Goal: Check status

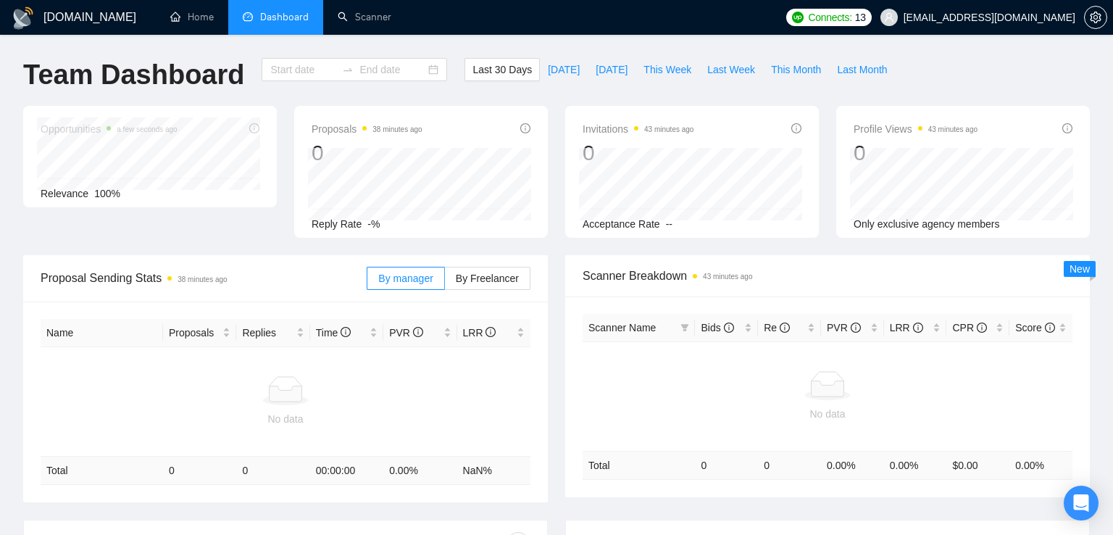
type input "[DATE]"
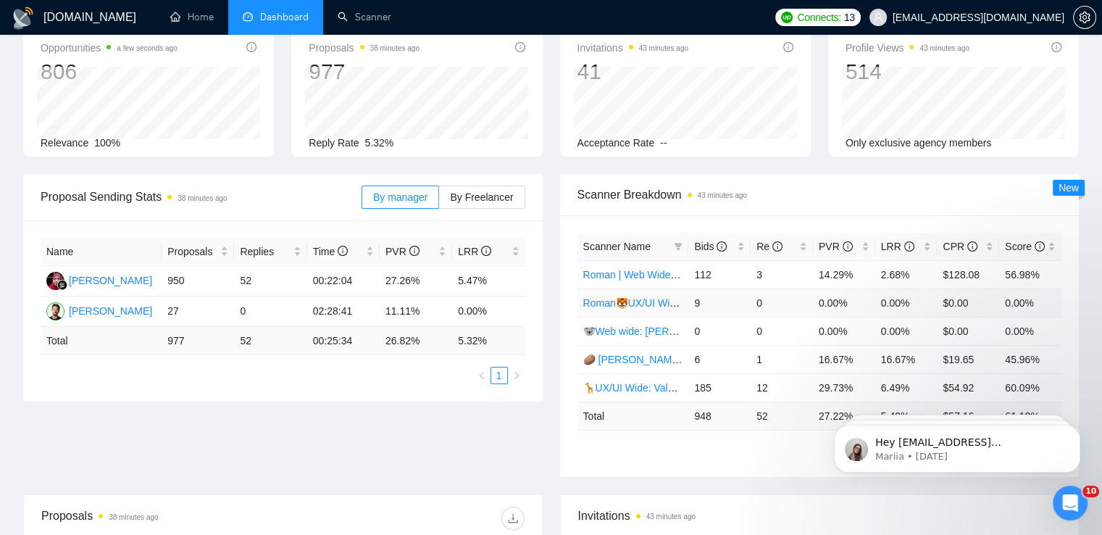
scroll to position [159, 0]
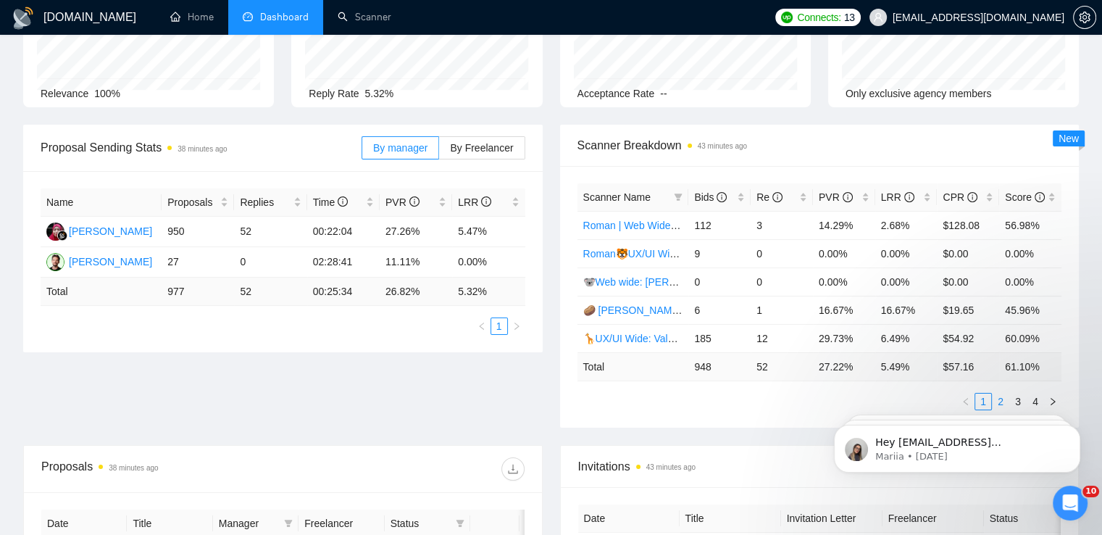
click at [999, 394] on link "2" at bounding box center [1001, 402] width 16 height 16
click at [1013, 394] on link "3" at bounding box center [1018, 402] width 16 height 16
click at [1034, 394] on link "4" at bounding box center [1036, 402] width 16 height 16
click at [983, 394] on link "1" at bounding box center [984, 402] width 16 height 16
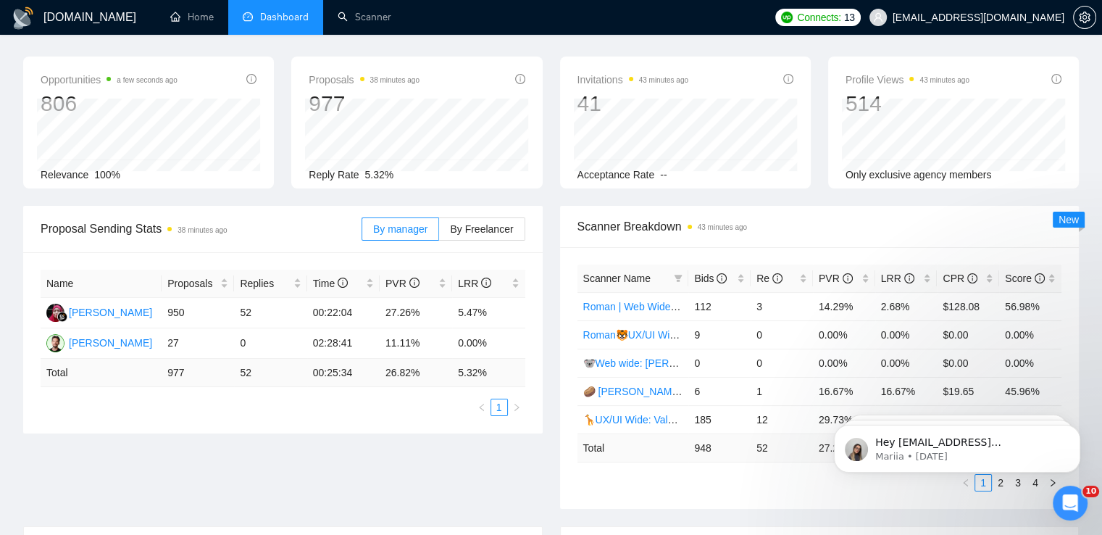
scroll to position [0, 0]
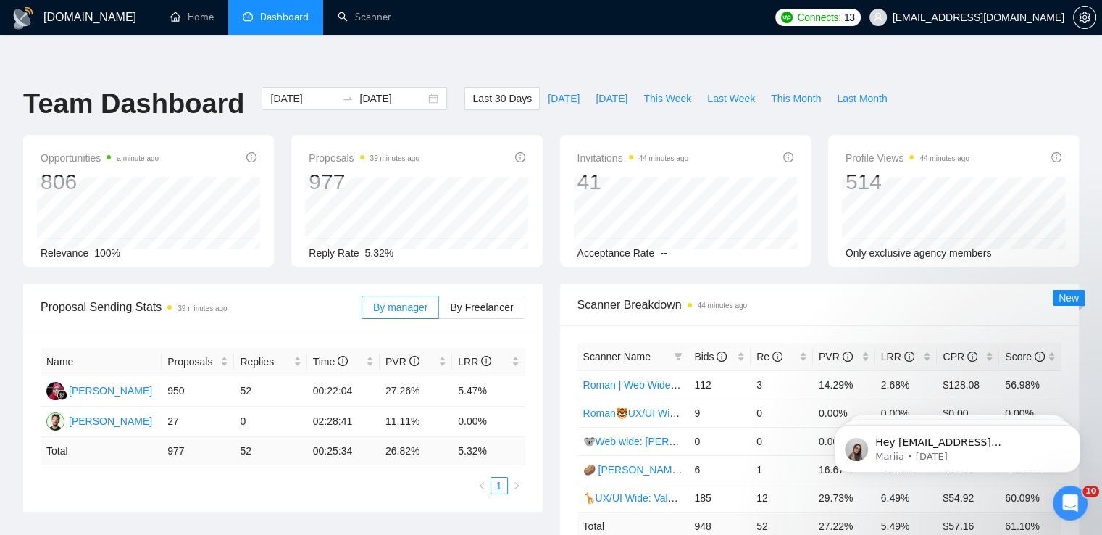
click at [881, 87] on div "Last 30 Days [DATE] [DATE] This Week Last Week This Month Last Month" at bounding box center [680, 111] width 448 height 48
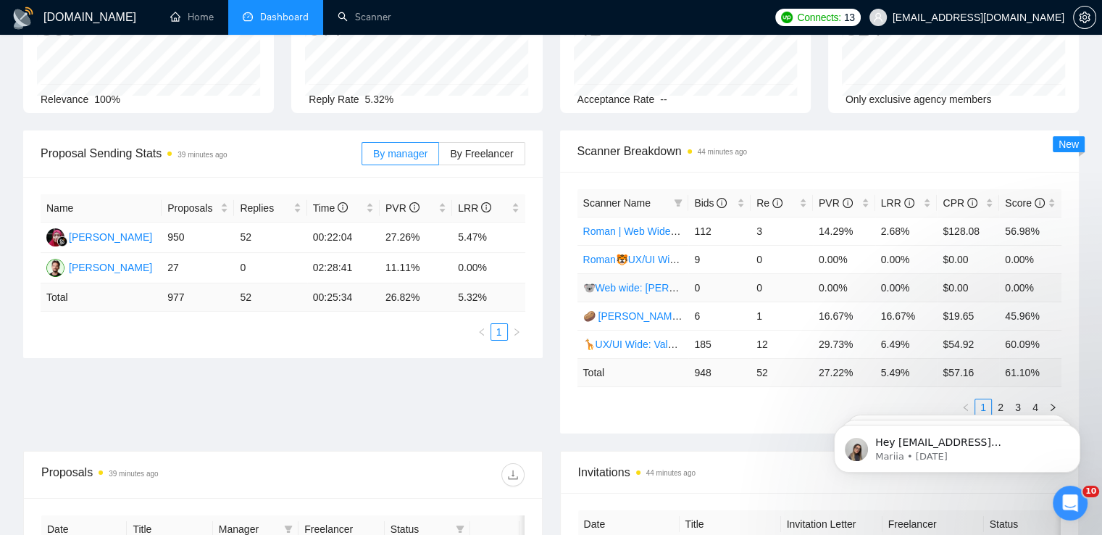
scroll to position [165, 0]
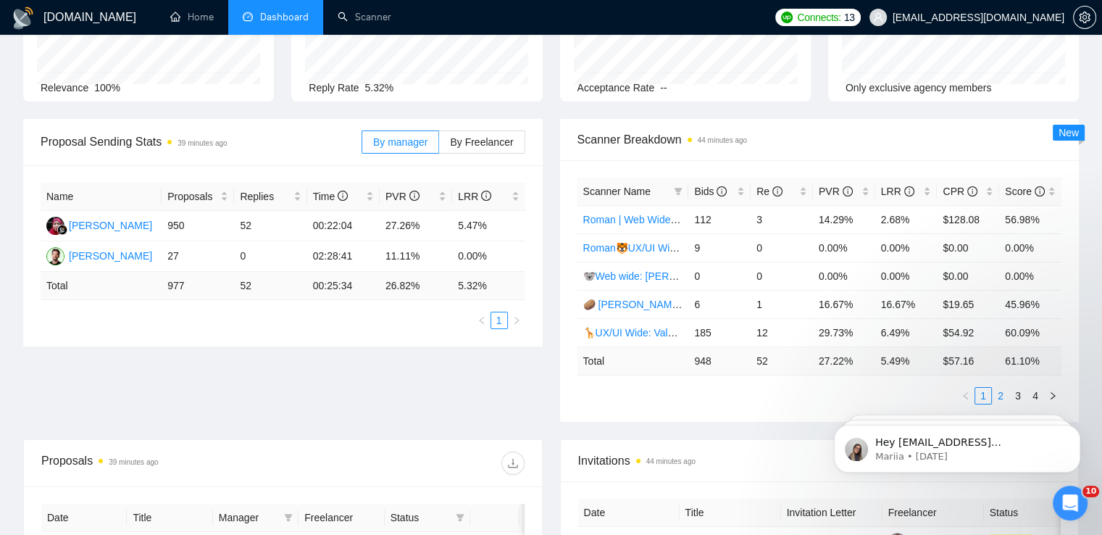
click at [999, 388] on link "2" at bounding box center [1001, 396] width 16 height 16
click at [1015, 388] on link "3" at bounding box center [1018, 396] width 16 height 16
click at [1031, 388] on link "4" at bounding box center [1036, 396] width 16 height 16
click at [985, 388] on link "1" at bounding box center [984, 396] width 16 height 16
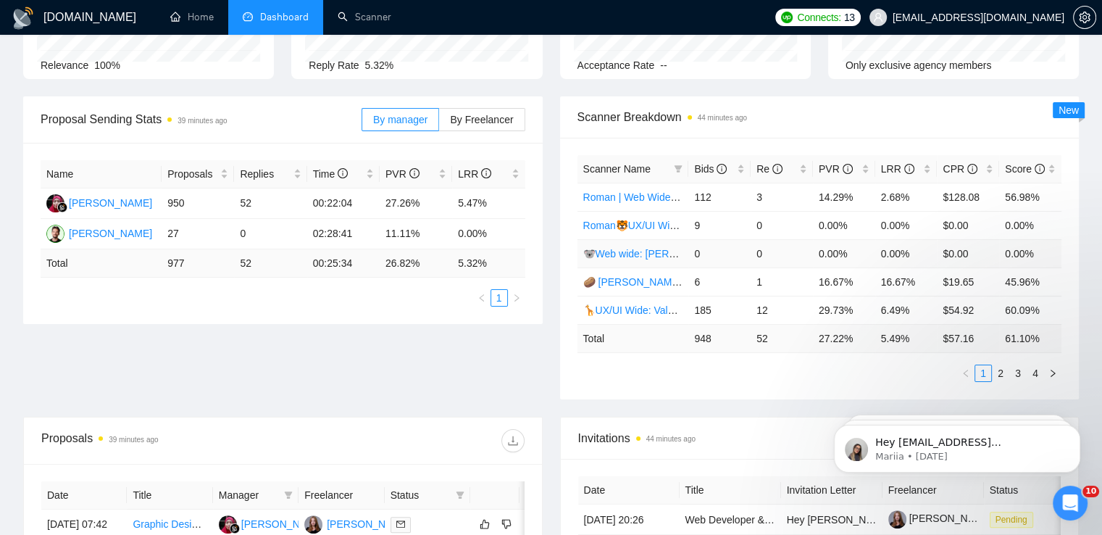
scroll to position [187, 0]
click at [1018, 366] on link "3" at bounding box center [1018, 374] width 16 height 16
click at [1037, 366] on link "4" at bounding box center [1036, 374] width 16 height 16
